Goal: Information Seeking & Learning: Learn about a topic

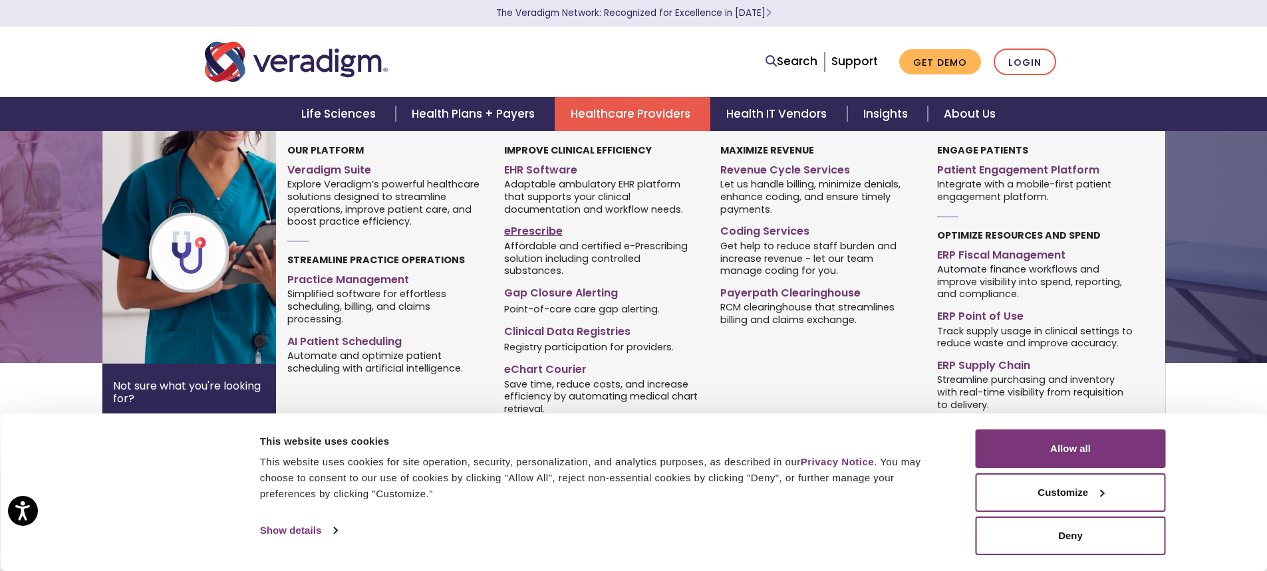
click at [547, 230] on link "ePrescribe" at bounding box center [602, 228] width 196 height 19
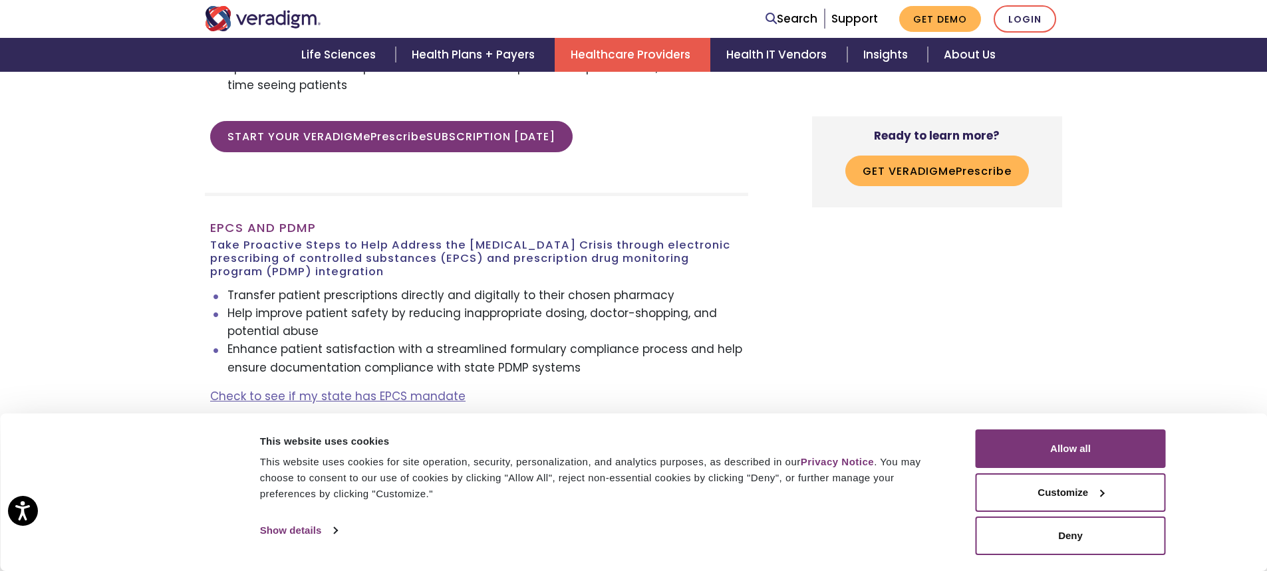
scroll to position [2460, 0]
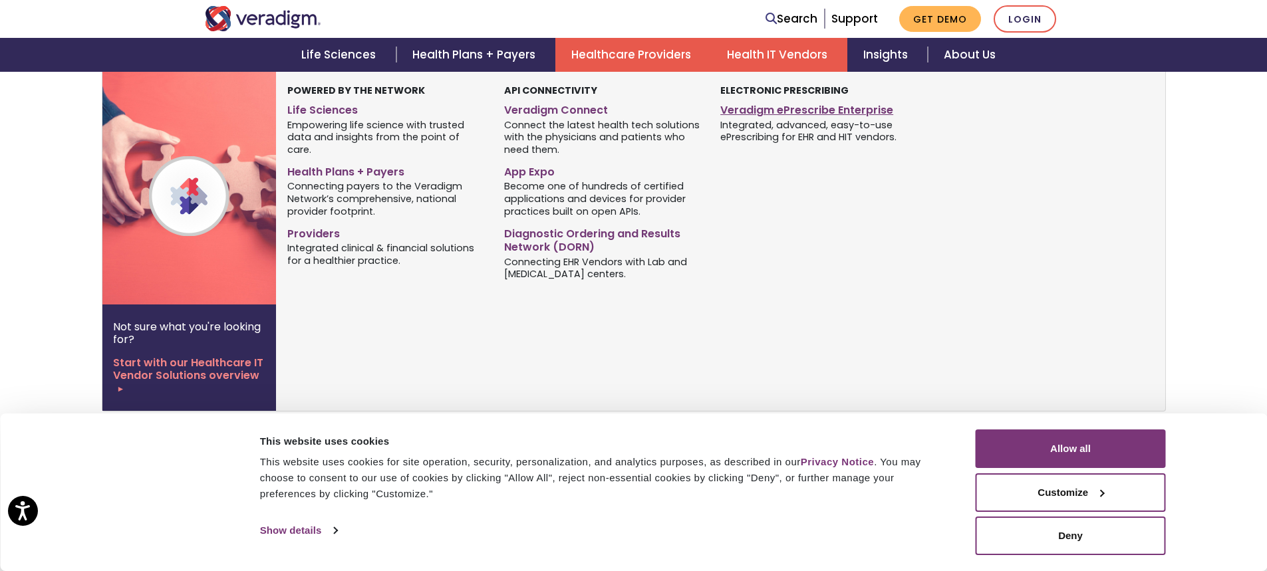
click at [807, 110] on link "Veradigm ePrescribe Enterprise" at bounding box center [818, 107] width 196 height 19
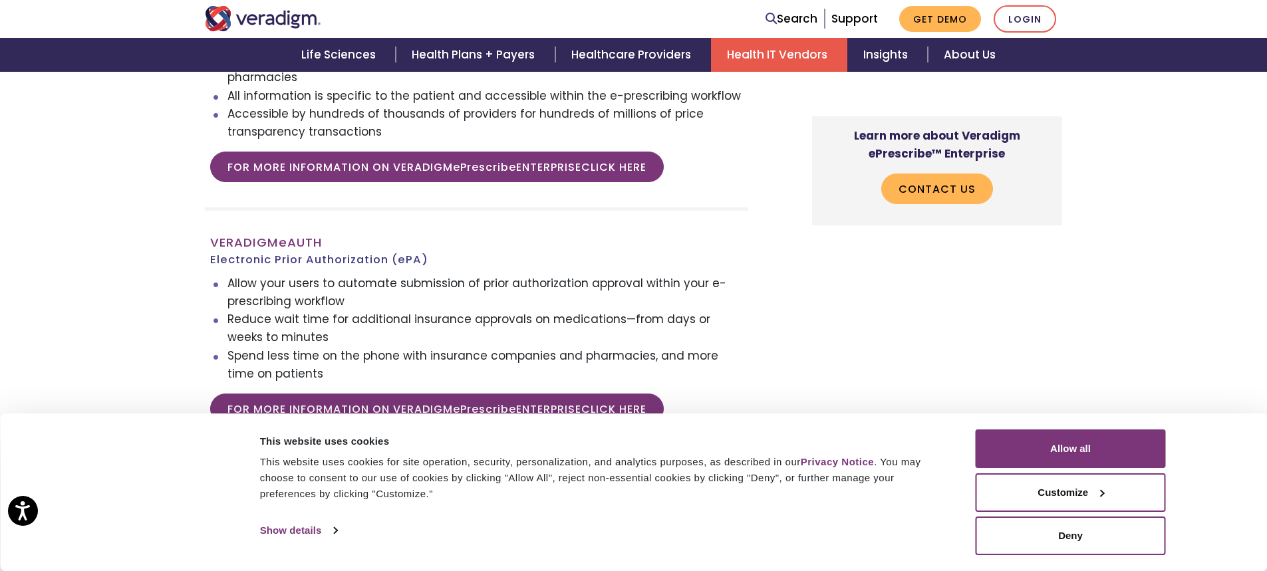
scroll to position [2992, 0]
